Goal: Book appointment/travel/reservation

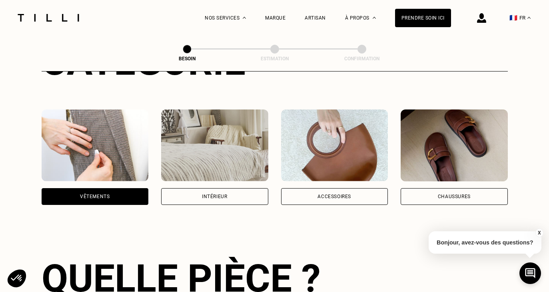
scroll to position [120, 0]
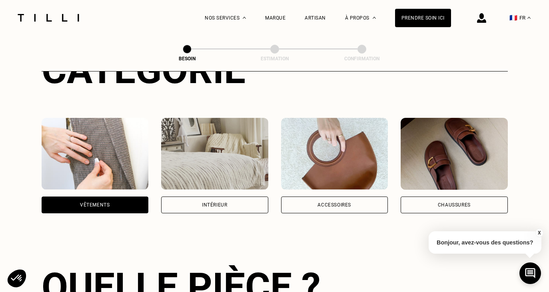
click at [93, 203] on div "Vêtements" at bounding box center [95, 205] width 30 height 5
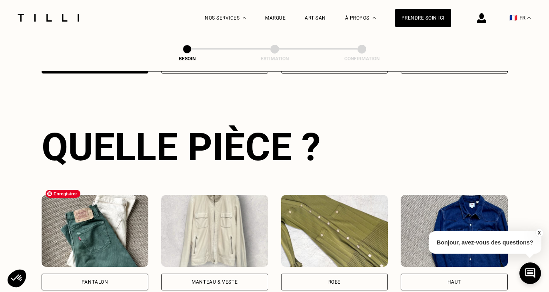
scroll to position [451, 0]
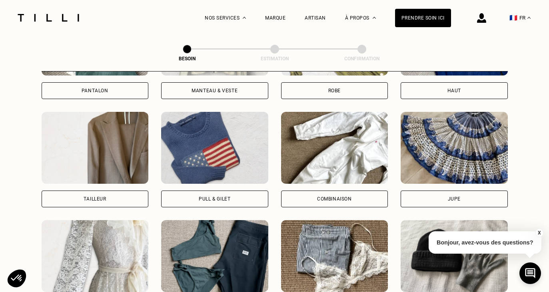
click at [443, 192] on div "Jupe" at bounding box center [453, 199] width 107 height 17
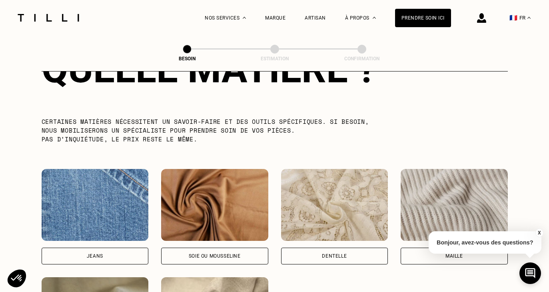
scroll to position [876, 0]
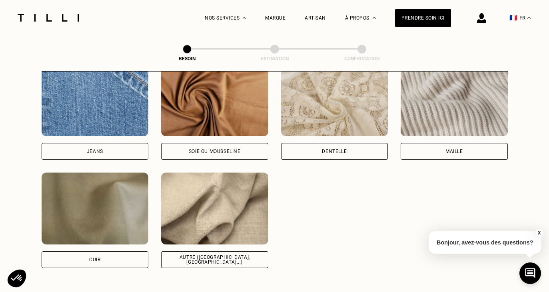
click at [205, 255] on div "Autre ([GEOGRAPHIC_DATA], [GEOGRAPHIC_DATA]...)" at bounding box center [214, 260] width 93 height 10
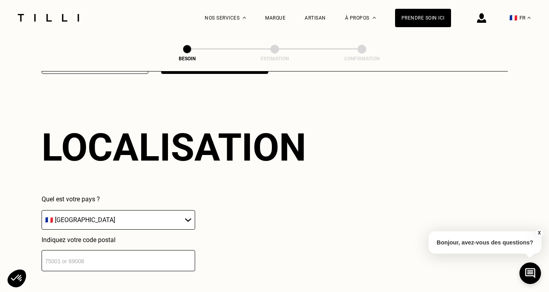
scroll to position [1072, 0]
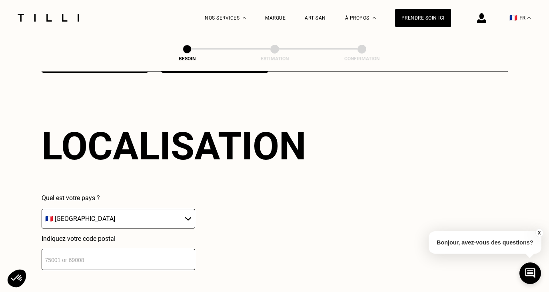
click at [174, 215] on select "🇩🇪 [GEOGRAPHIC_DATA] 🇦🇹 [GEOGRAPHIC_DATA] 🇧🇪 [GEOGRAPHIC_DATA] 🇧🇬 Bulgarie 🇨🇾 C…" at bounding box center [118, 219] width 153 height 20
select select "BE"
click at [42, 209] on select "🇩🇪 [GEOGRAPHIC_DATA] 🇦🇹 [GEOGRAPHIC_DATA] 🇧🇪 [GEOGRAPHIC_DATA] 🇧🇬 Bulgarie 🇨🇾 C…" at bounding box center [118, 219] width 153 height 20
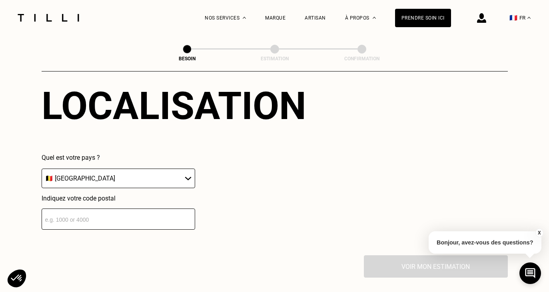
scroll to position [1197, 0]
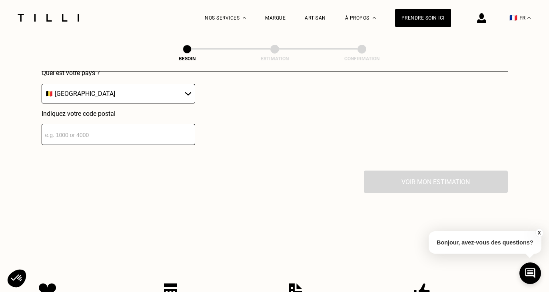
click at [129, 125] on input "number" at bounding box center [118, 134] width 153 height 21
type input "1060"
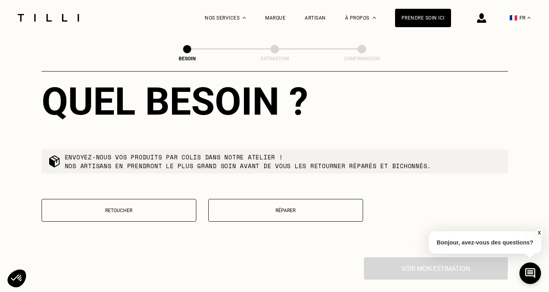
scroll to position [1317, 0]
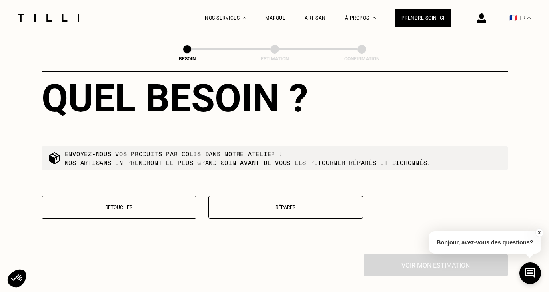
click at [254, 202] on button "Réparer" at bounding box center [285, 207] width 155 height 23
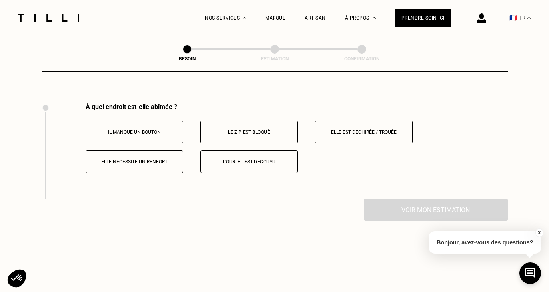
scroll to position [1474, 0]
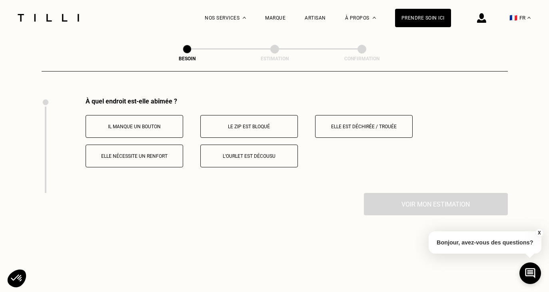
click at [253, 122] on button "Le zip est bloqué" at bounding box center [248, 126] width 97 height 23
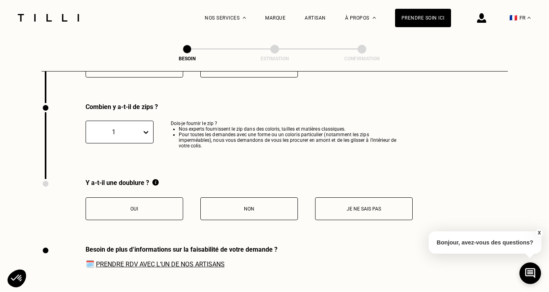
scroll to position [1569, 0]
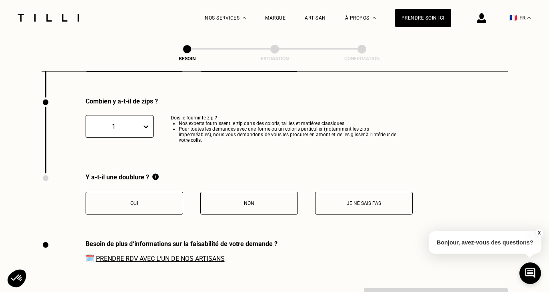
click at [236, 202] on button "Non" at bounding box center [248, 203] width 97 height 23
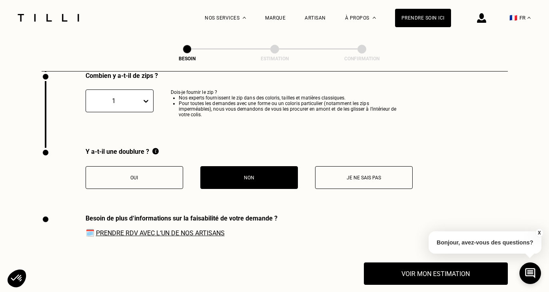
scroll to position [1658, 0]
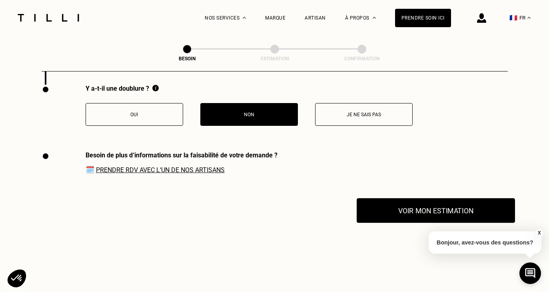
click at [457, 207] on button "Voir mon estimation" at bounding box center [435, 210] width 158 height 25
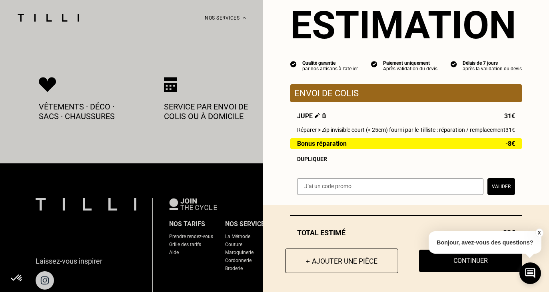
scroll to position [1903, 0]
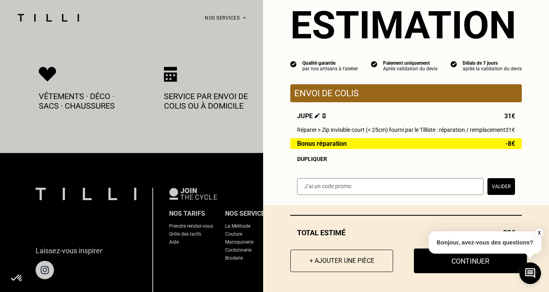
click at [447, 264] on button "Continuer" at bounding box center [470, 261] width 113 height 25
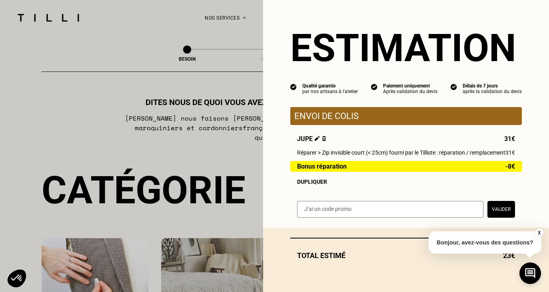
select select "BE"
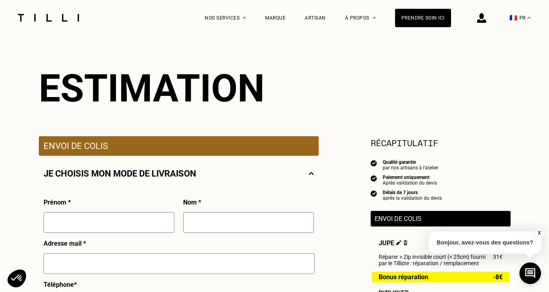
scroll to position [139, 0]
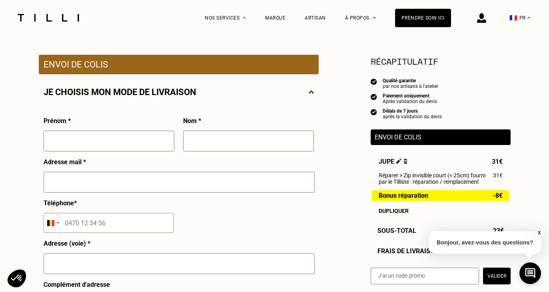
click at [142, 139] on input "text" at bounding box center [109, 141] width 131 height 21
type input "[PERSON_NAME]"
type input "DERVEAUX"
type input "[EMAIL_ADDRESS][DOMAIN_NAME]"
type input "066 00 99 25"
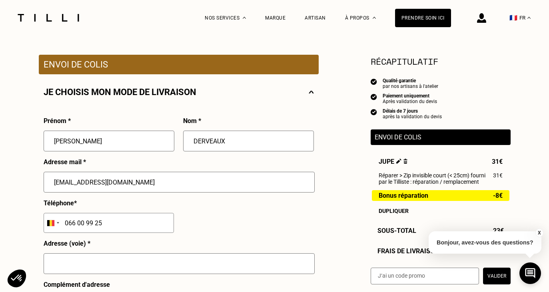
type input "[STREET_ADDRESS][PERSON_NAME]"
select select "FR"
type input "[GEOGRAPHIC_DATA]"
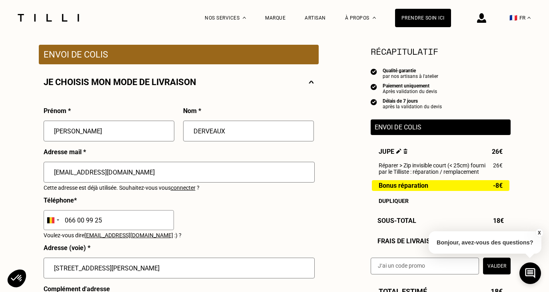
scroll to position [151, 0]
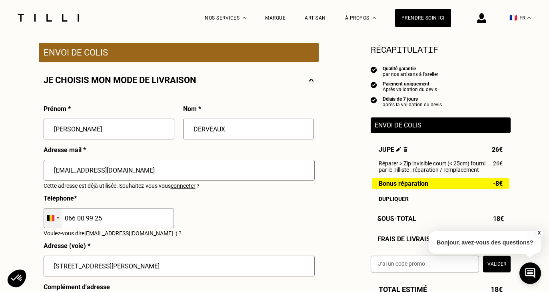
click at [61, 216] on div "Selected country" at bounding box center [53, 218] width 18 height 19
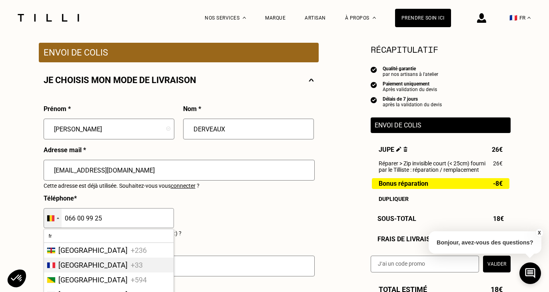
type input "fr"
click at [66, 266] on span "[GEOGRAPHIC_DATA]" at bounding box center [92, 265] width 69 height 8
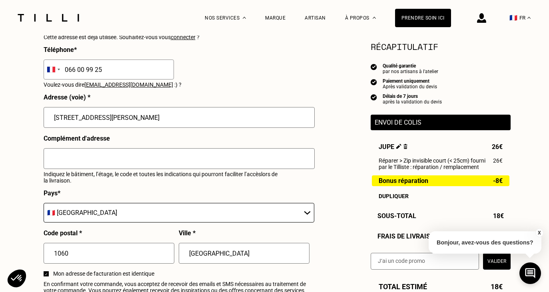
scroll to position [340, 0]
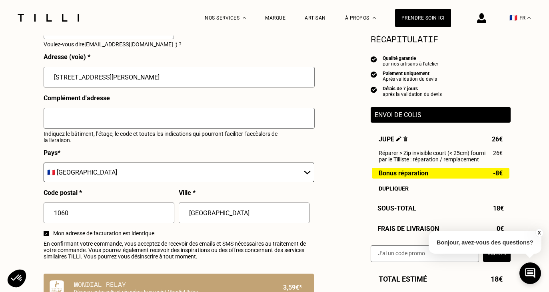
click at [55, 176] on select "🇩🇪 [GEOGRAPHIC_DATA] 🇦🇹 [GEOGRAPHIC_DATA] 🇧🇪 [GEOGRAPHIC_DATA] 🇧🇬 Bulgarie 🇨🇾 C…" at bounding box center [179, 173] width 270 height 20
select select "BE"
click at [44, 163] on select "🇩🇪 [GEOGRAPHIC_DATA] 🇦🇹 [GEOGRAPHIC_DATA] 🇧🇪 [GEOGRAPHIC_DATA] 🇧🇬 Bulgarie 🇨🇾 C…" at bounding box center [179, 173] width 270 height 20
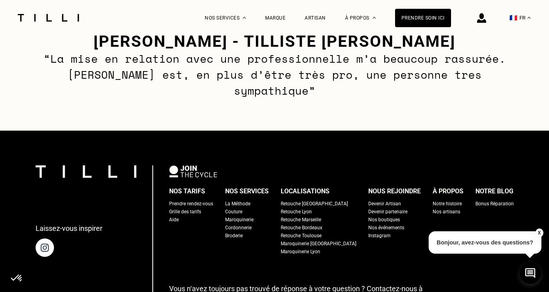
scroll to position [901, 0]
